Goal: Register for event/course

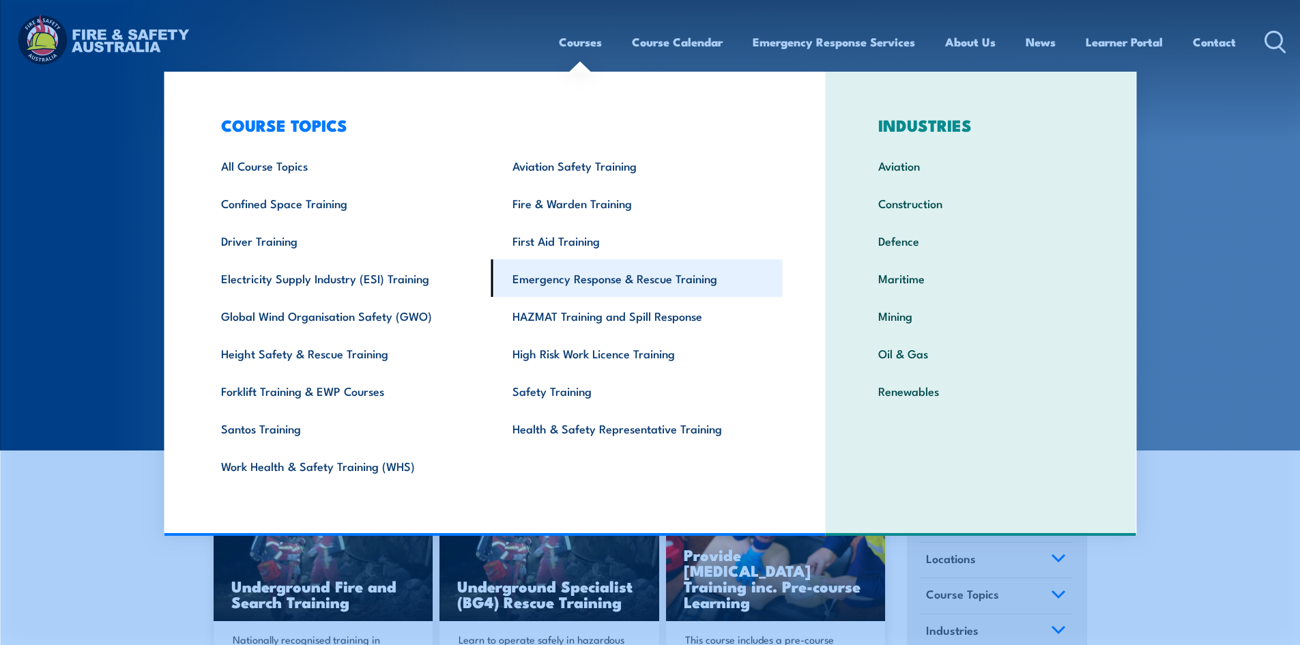
click at [673, 281] on link "Emergency Response & Rescue Training" at bounding box center [636, 278] width 291 height 38
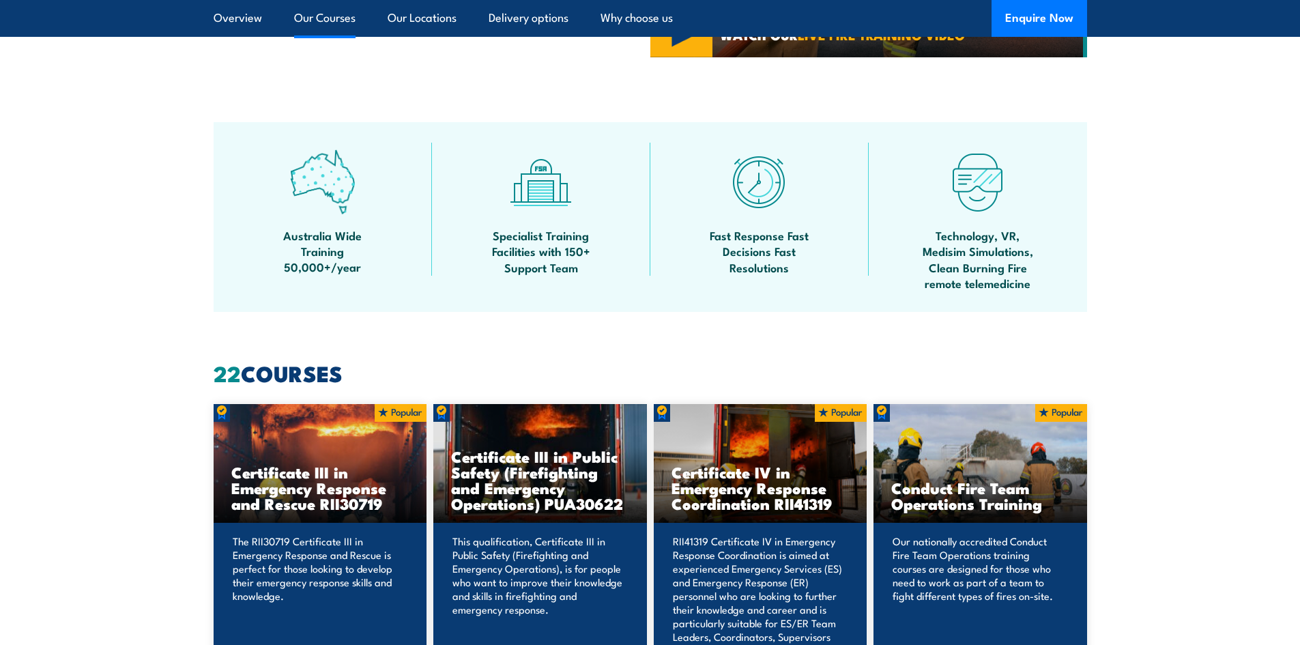
scroll to position [1024, 0]
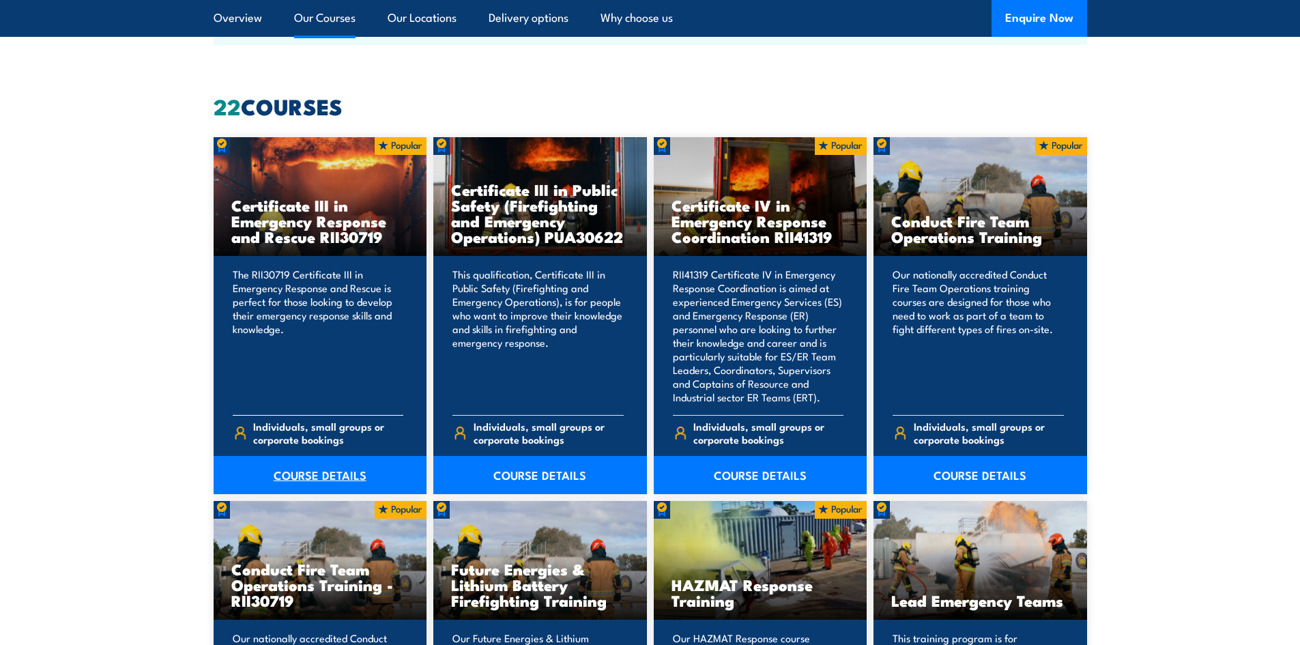
click at [314, 468] on link "COURSE DETAILS" at bounding box center [321, 475] width 214 height 38
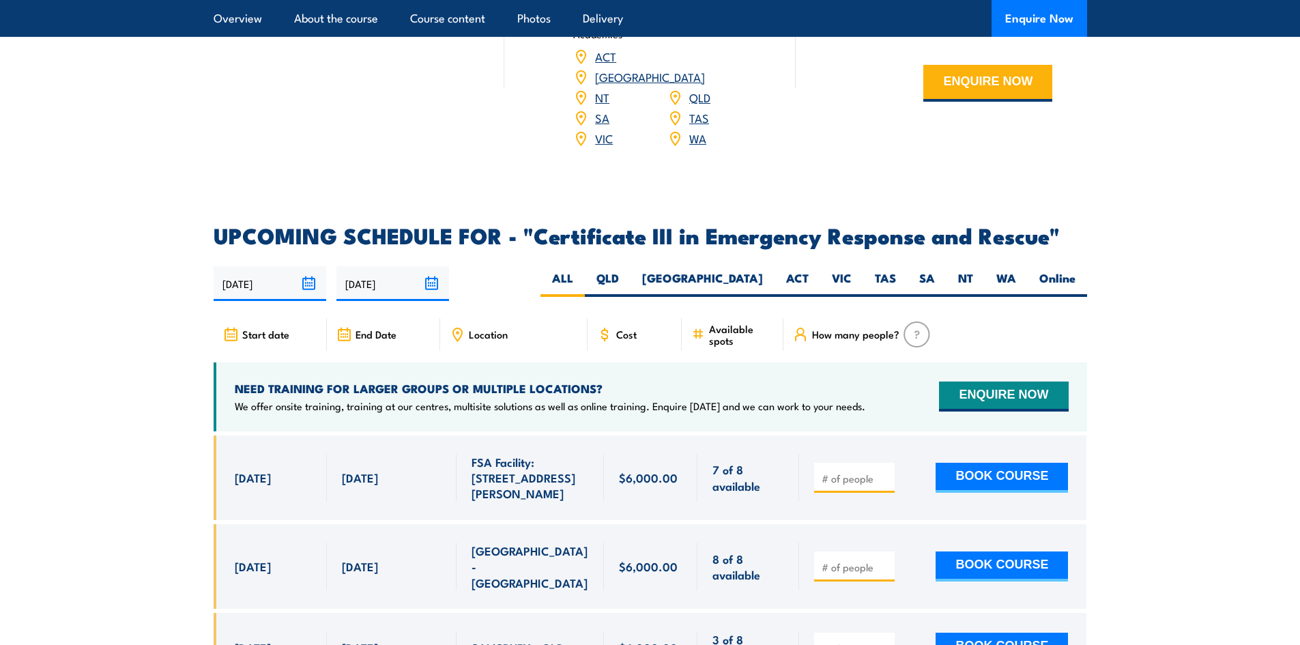
scroll to position [3071, 0]
